Goal: Information Seeking & Learning: Learn about a topic

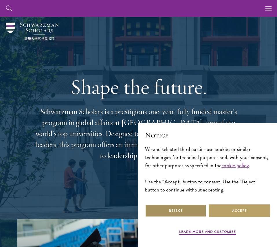
click at [185, 213] on button "Reject" at bounding box center [175, 210] width 61 height 13
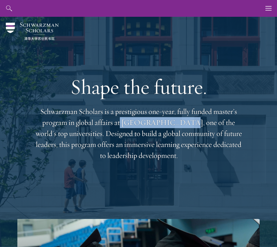
drag, startPoint x: 114, startPoint y: 120, endPoint x: 167, endPoint y: 126, distance: 53.5
click at [167, 126] on p "Schwarzman Scholars is a prestigious one-year, fully funded master’s program in…" at bounding box center [138, 133] width 208 height 55
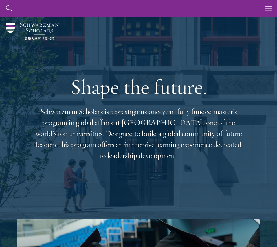
click at [160, 142] on p "Schwarzman Scholars is a prestigious one-year, fully funded master’s program in…" at bounding box center [138, 133] width 208 height 55
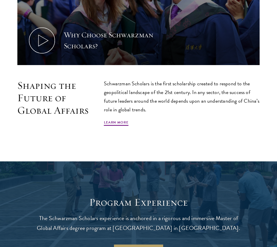
scroll to position [367, 0]
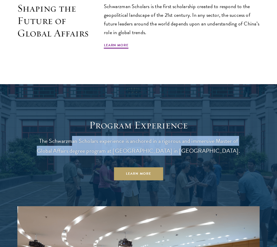
drag, startPoint x: 72, startPoint y: 142, endPoint x: 192, endPoint y: 154, distance: 120.5
click at [192, 154] on p "The Schwarzman Scholars experience is anchored in a rigorous and immersive Mast…" at bounding box center [138, 146] width 208 height 20
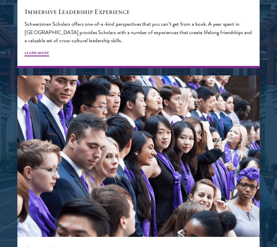
scroll to position [965, 0]
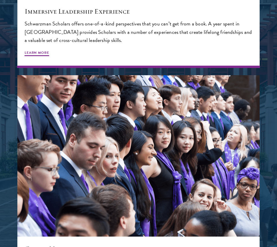
drag, startPoint x: 61, startPoint y: 163, endPoint x: 202, endPoint y: 160, distance: 140.8
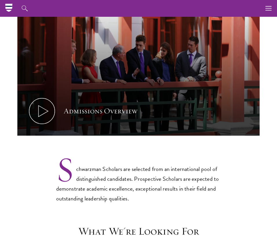
scroll to position [287, 0]
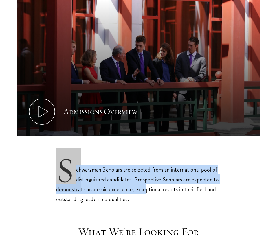
drag, startPoint x: 56, startPoint y: 166, endPoint x: 146, endPoint y: 189, distance: 93.1
click at [146, 189] on p "Schwarzman Scholars are selected from an international pool of distinguished ca…" at bounding box center [138, 180] width 165 height 48
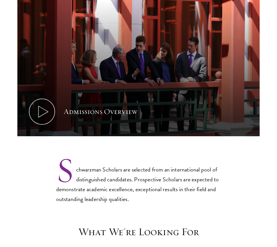
click at [153, 195] on p "Schwarzman Scholars are selected from an international pool of distinguished ca…" at bounding box center [138, 180] width 165 height 48
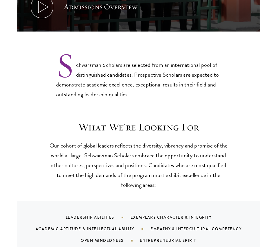
scroll to position [433, 0]
